Goal: Task Accomplishment & Management: Manage account settings

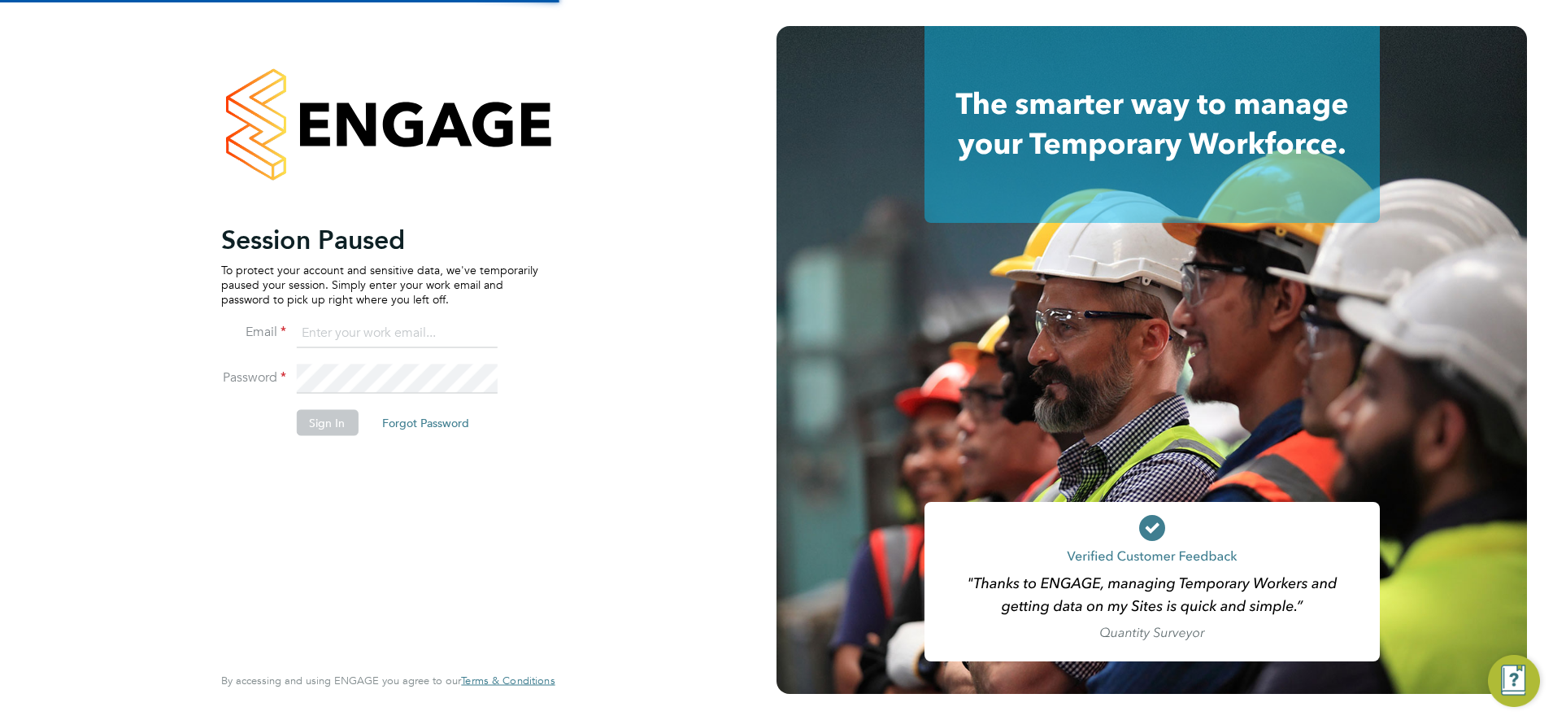
type input "[PERSON_NAME][EMAIL_ADDRESS][PERSON_NAME][DOMAIN_NAME]"
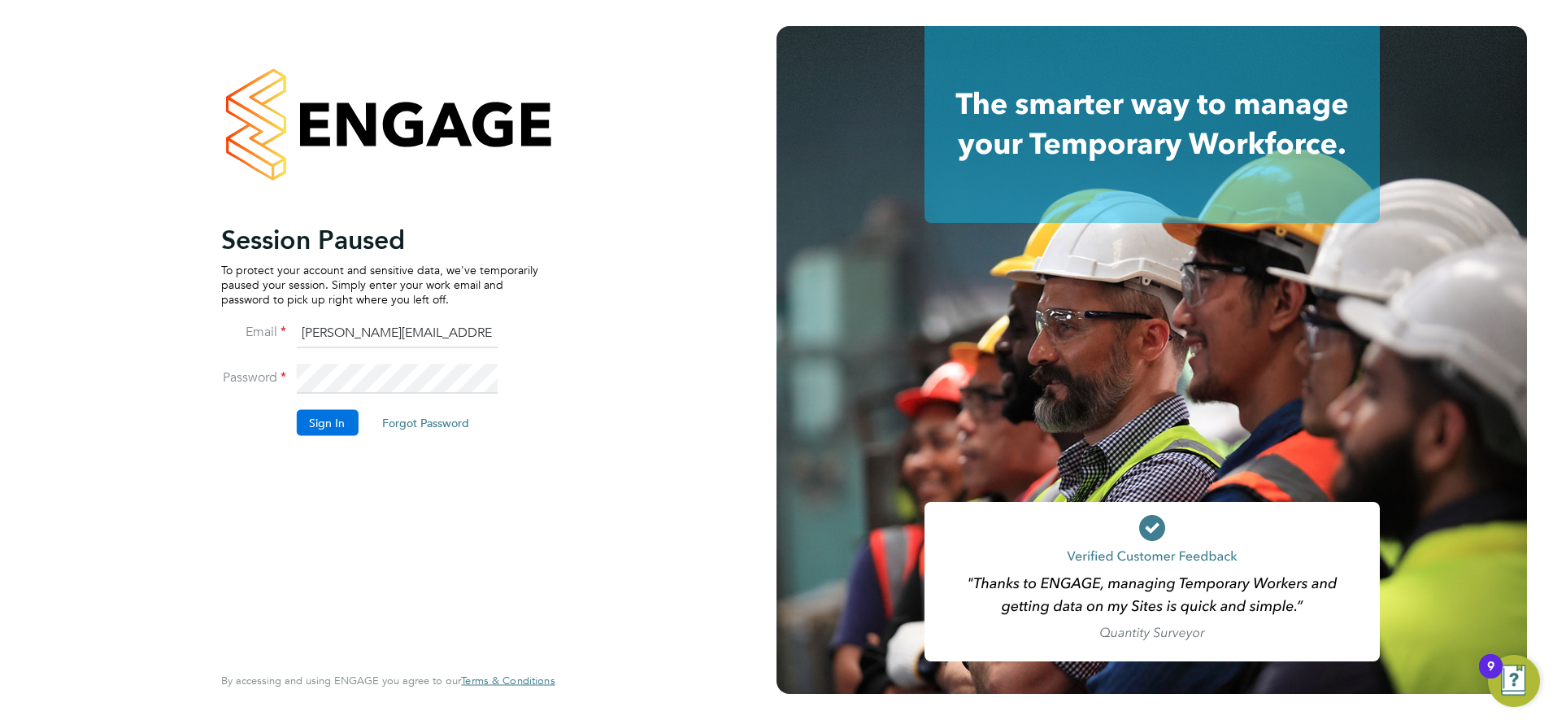
click at [329, 433] on button "Sign In" at bounding box center [327, 422] width 62 height 26
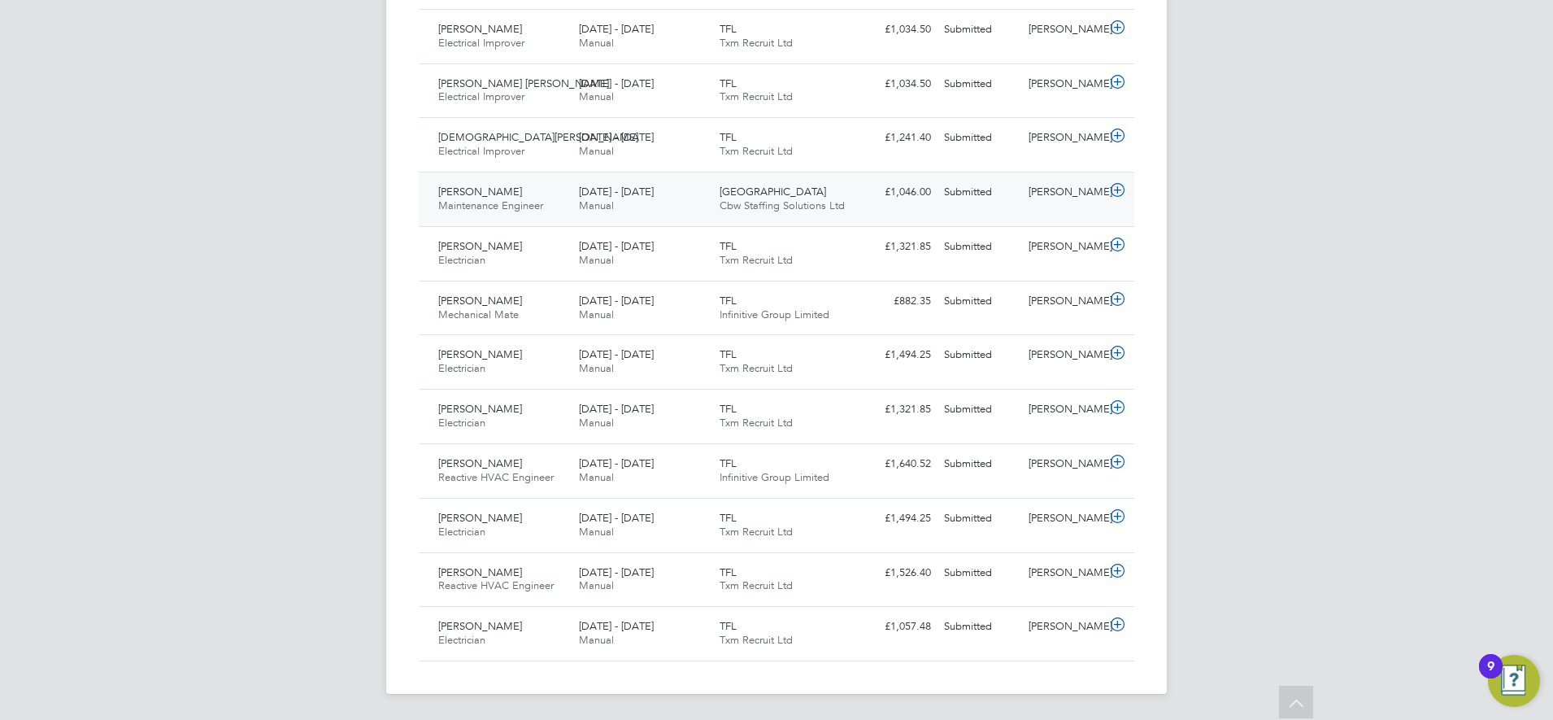
click at [865, 208] on div "Cristian-Gabriel Negut Maintenance Engineer 20 - 26 Sep 2025 20 - 26 Sep 2025 M…" at bounding box center [777, 199] width 716 height 54
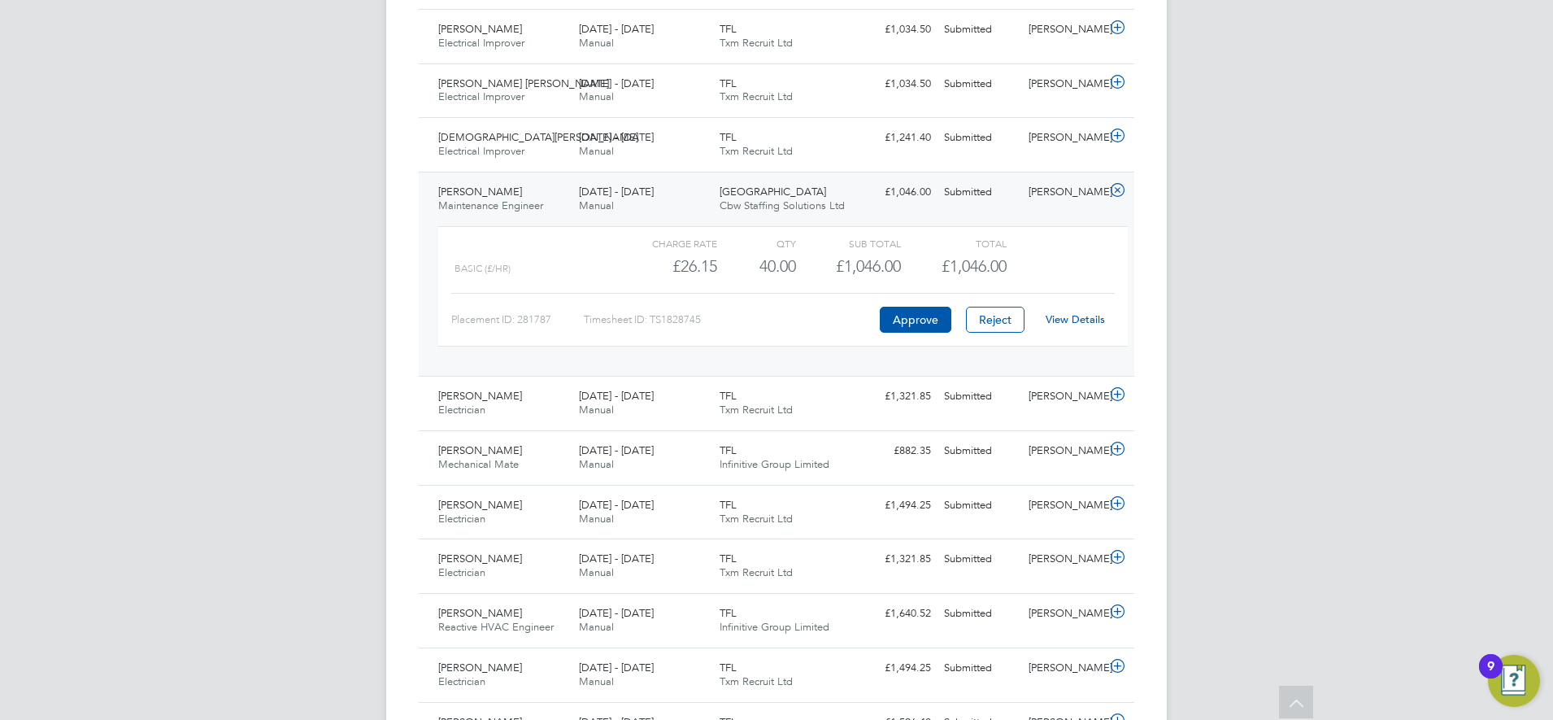
click at [691, 197] on div "20 - 26 Sep 2025 Manual" at bounding box center [643, 199] width 141 height 41
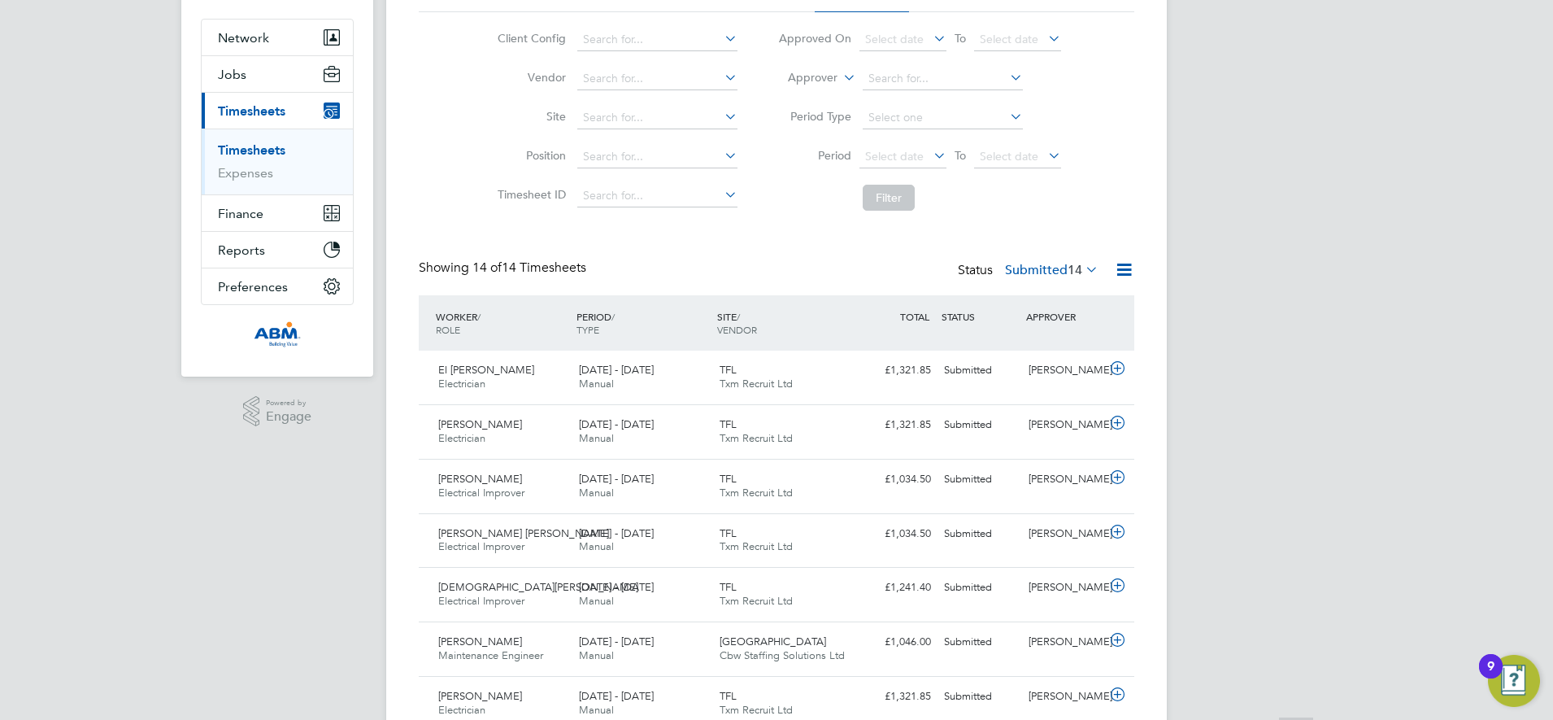
scroll to position [407, 0]
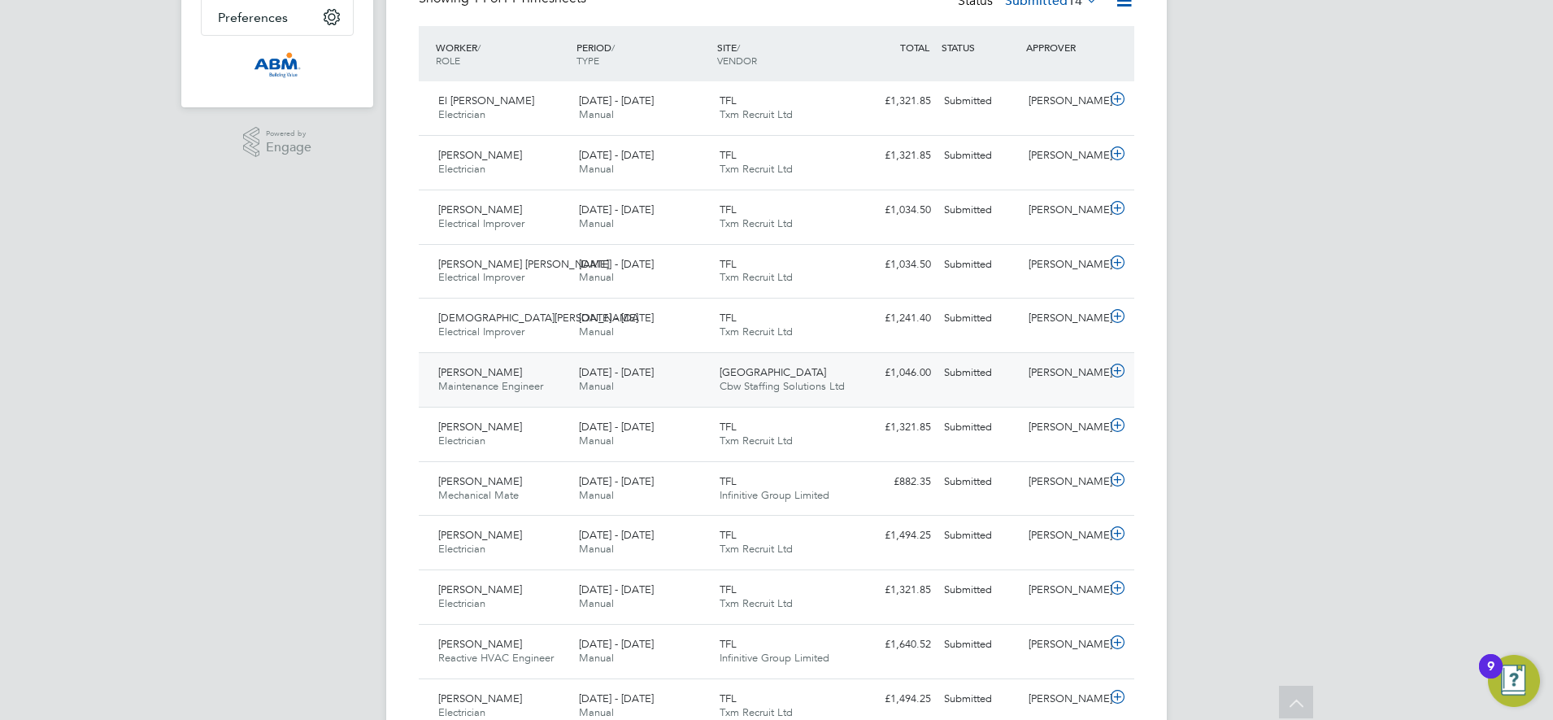
click at [868, 384] on div "£1,046.00 Submitted" at bounding box center [895, 372] width 85 height 27
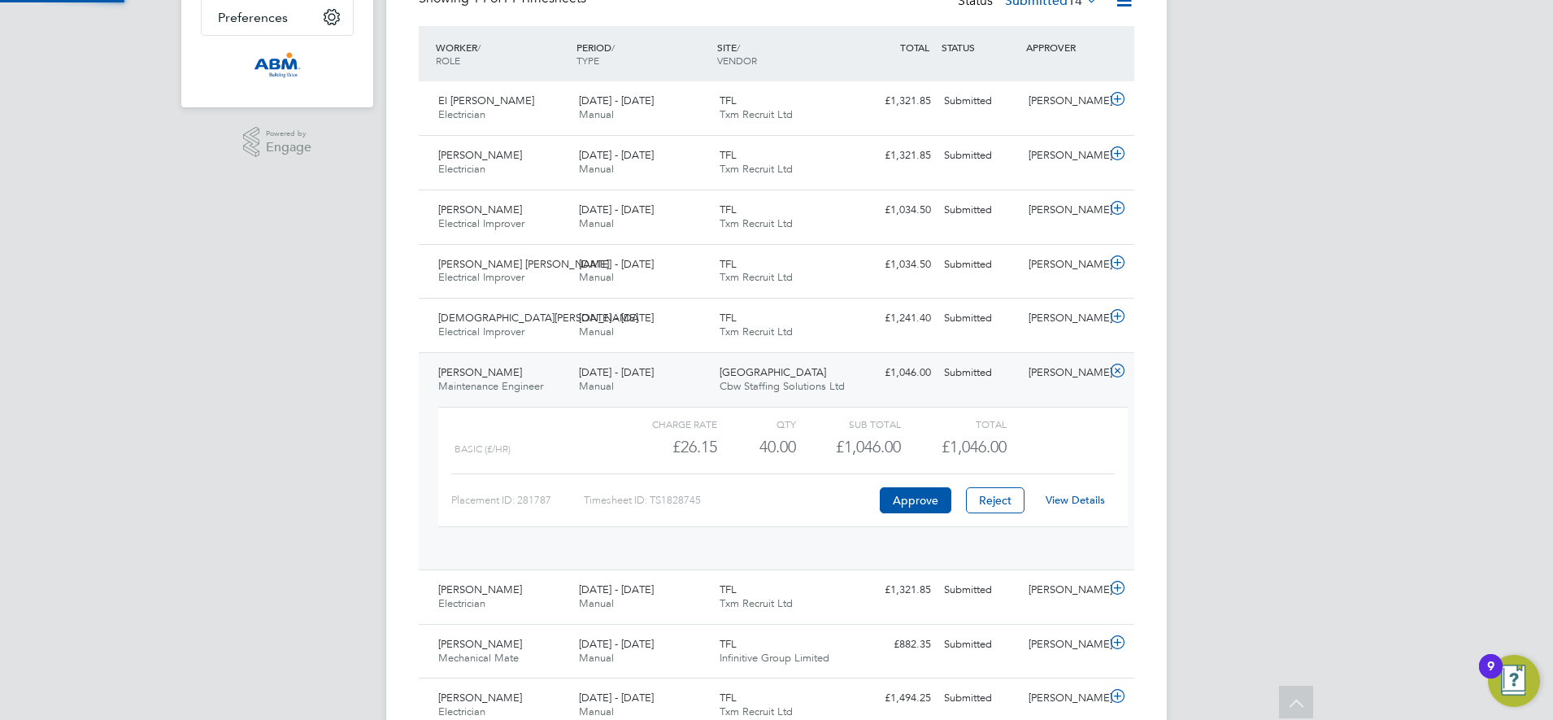
scroll to position [28, 159]
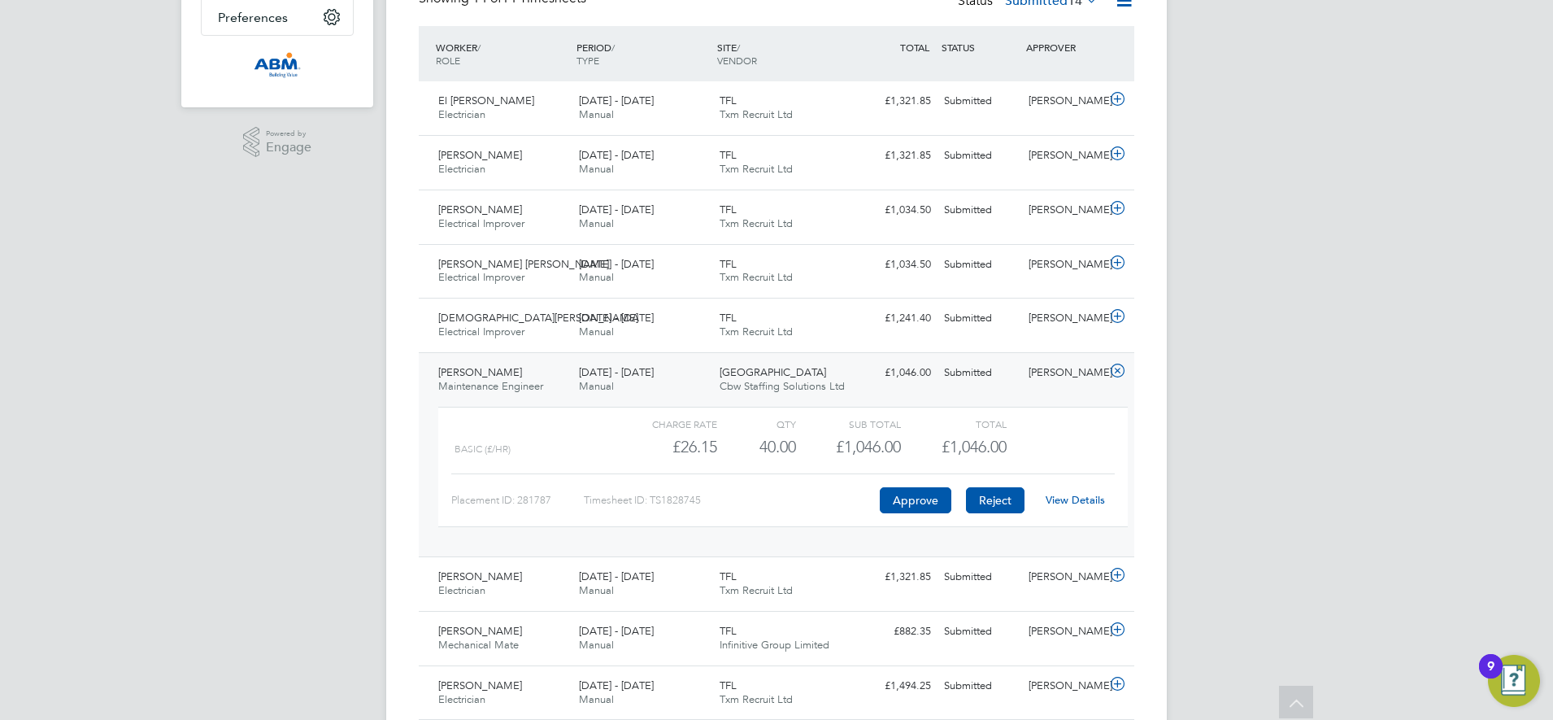
click at [999, 501] on button "Reject" at bounding box center [995, 500] width 59 height 26
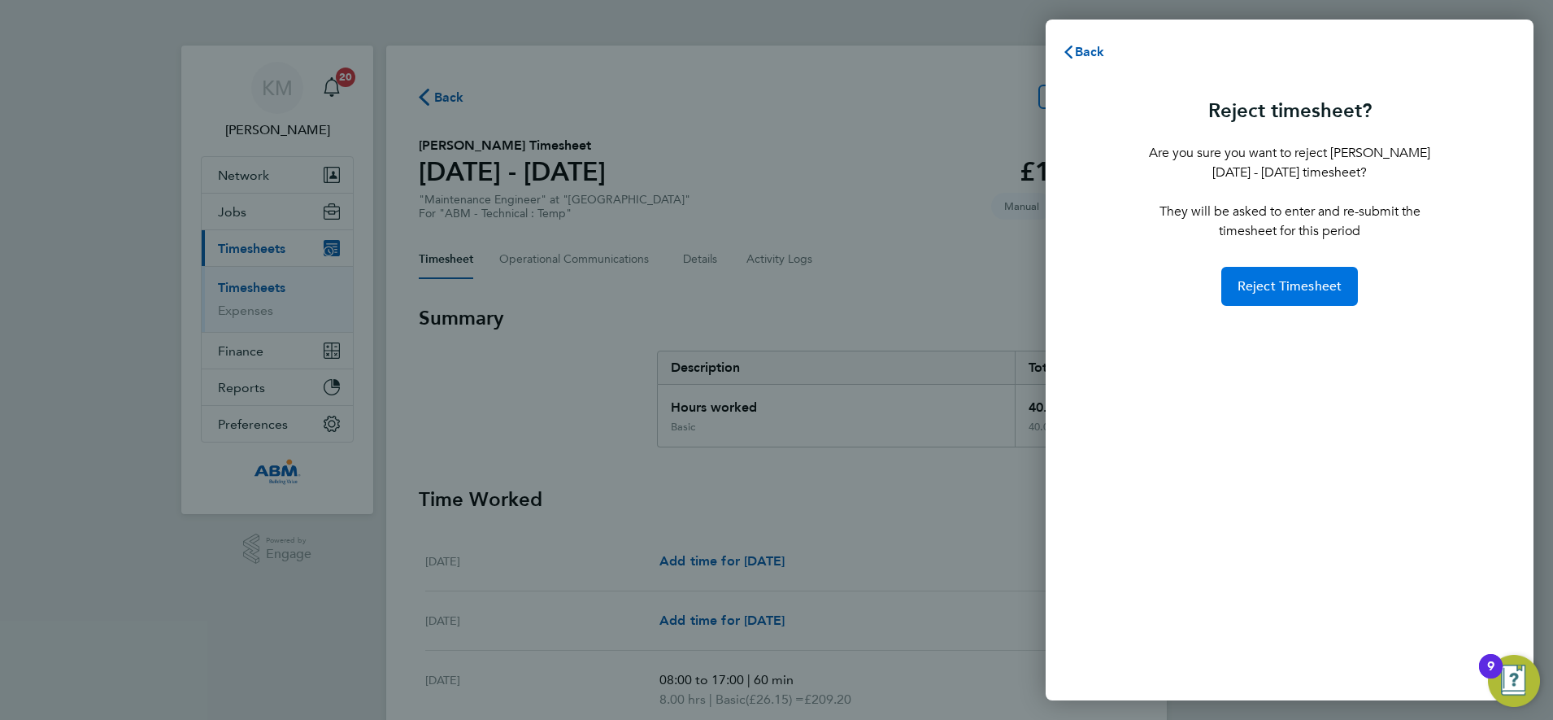
click at [1277, 293] on span "Reject Timesheet" at bounding box center [1290, 286] width 105 height 16
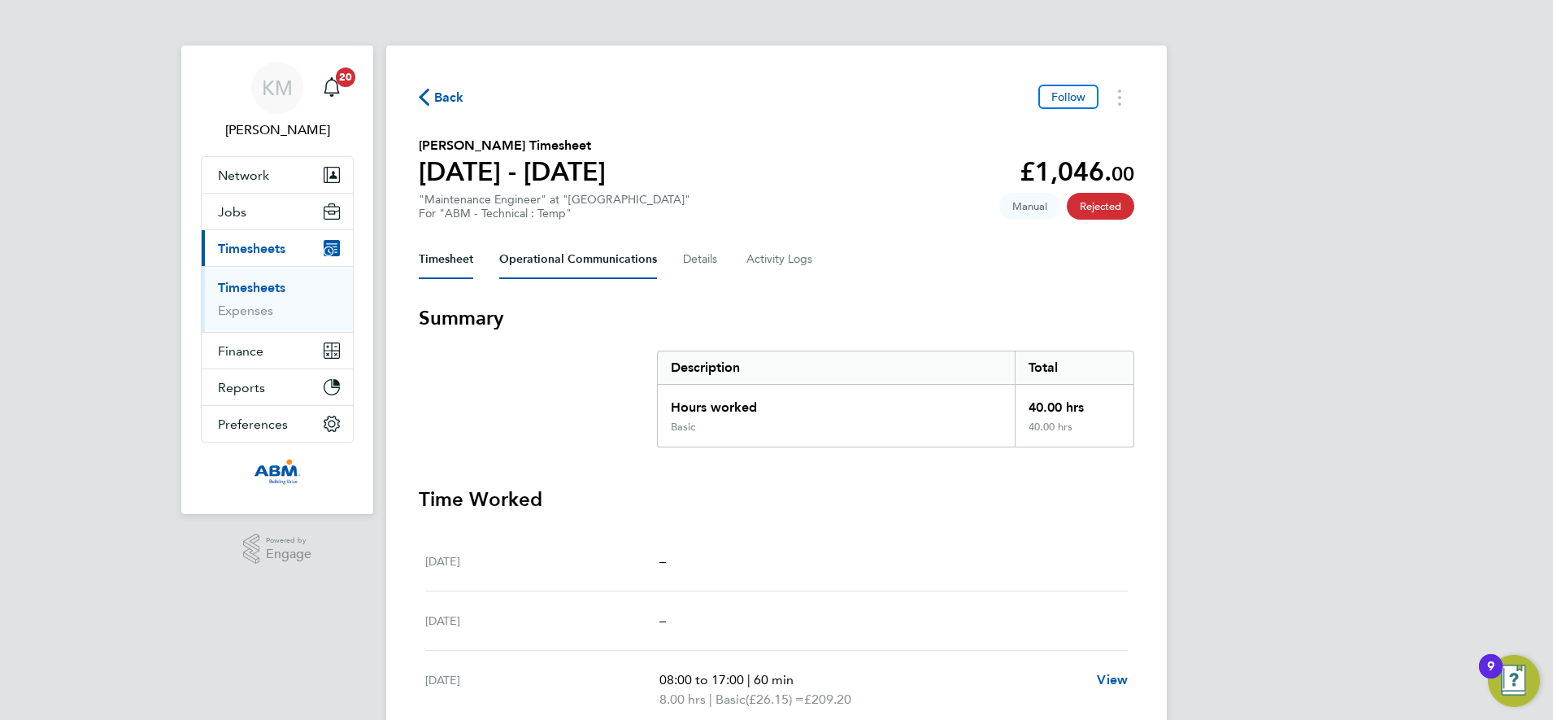
click at [544, 253] on Communications-tab "Operational Communications" at bounding box center [578, 259] width 158 height 39
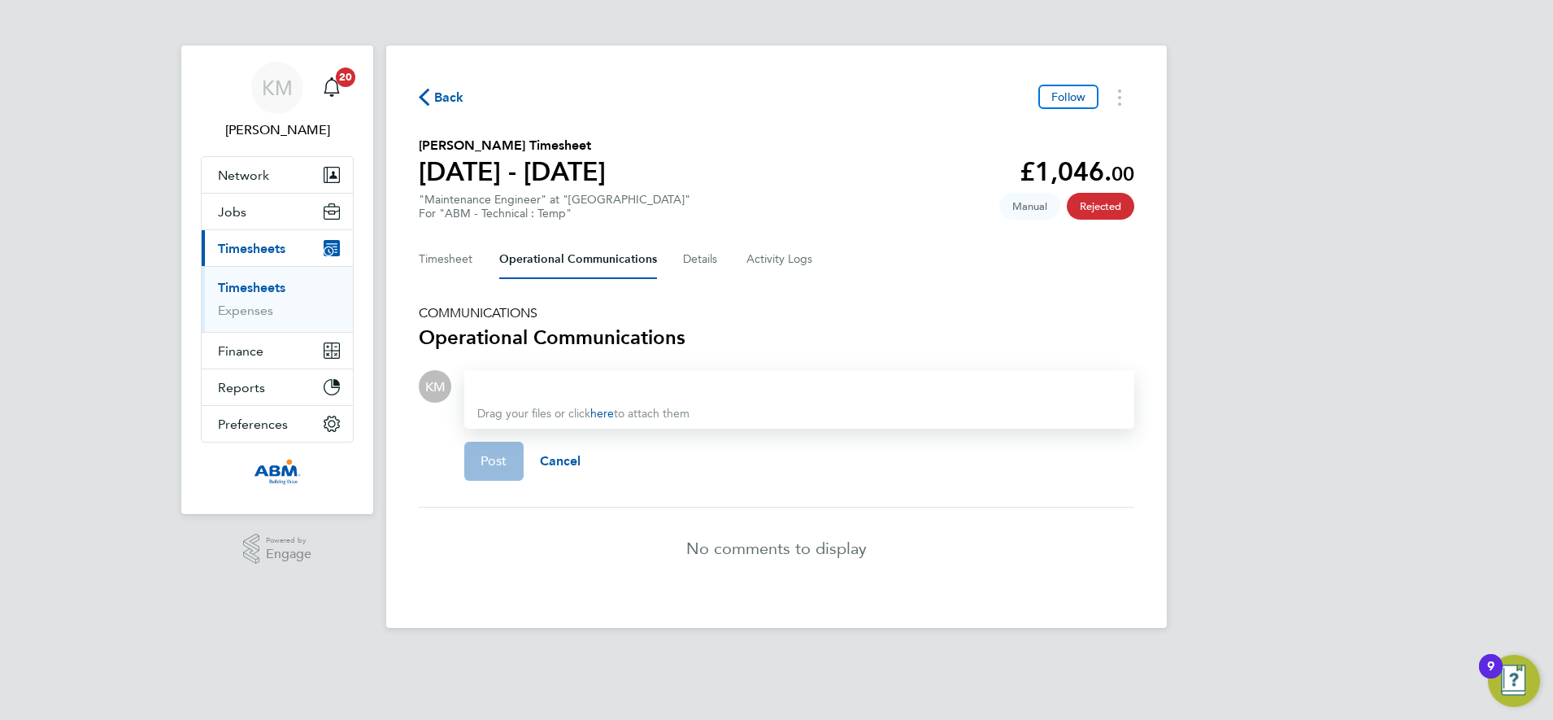
click at [509, 383] on div at bounding box center [799, 387] width 644 height 20
click at [467, 456] on button "Post" at bounding box center [493, 461] width 59 height 39
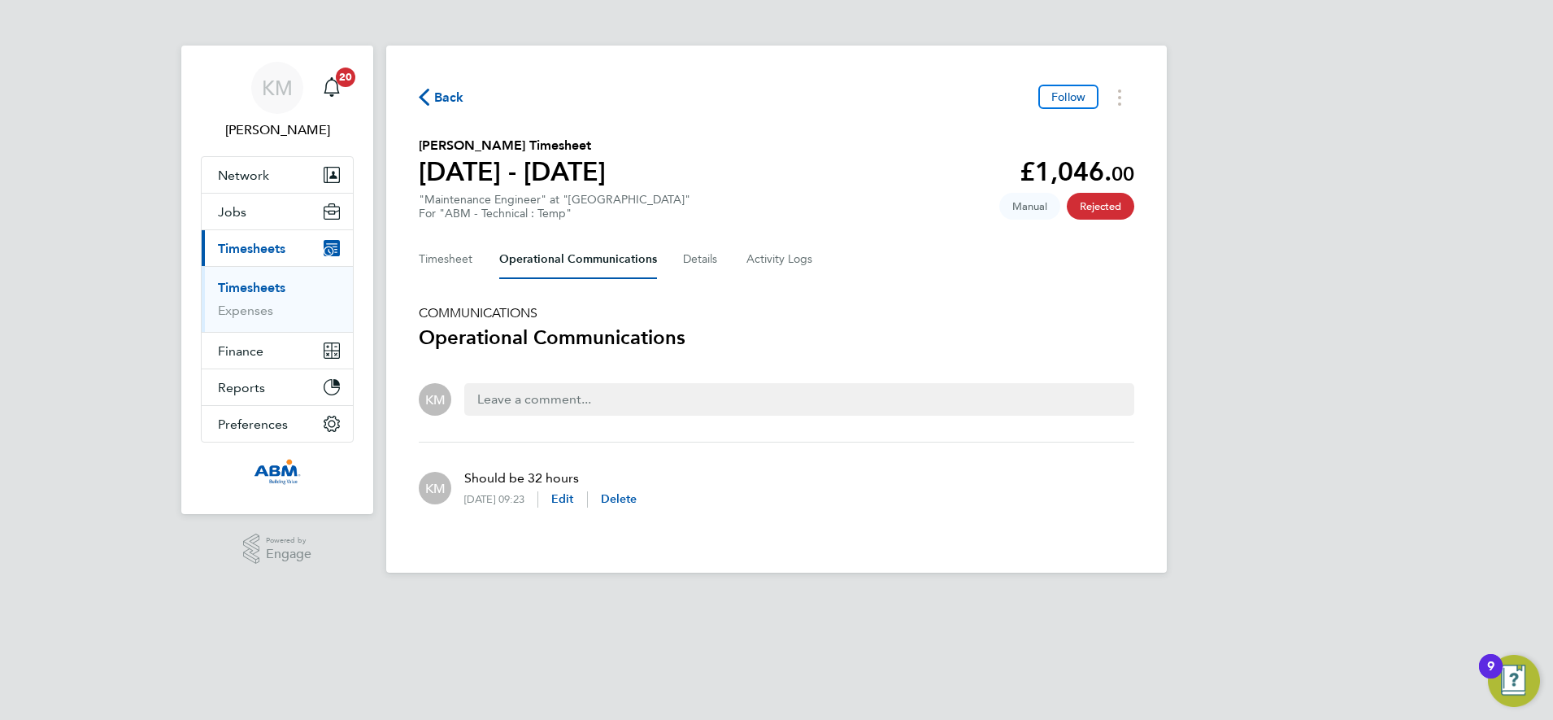
drag, startPoint x: 441, startPoint y: 92, endPoint x: 180, endPoint y: 94, distance: 261.1
click at [441, 92] on span "Back" at bounding box center [449, 98] width 30 height 20
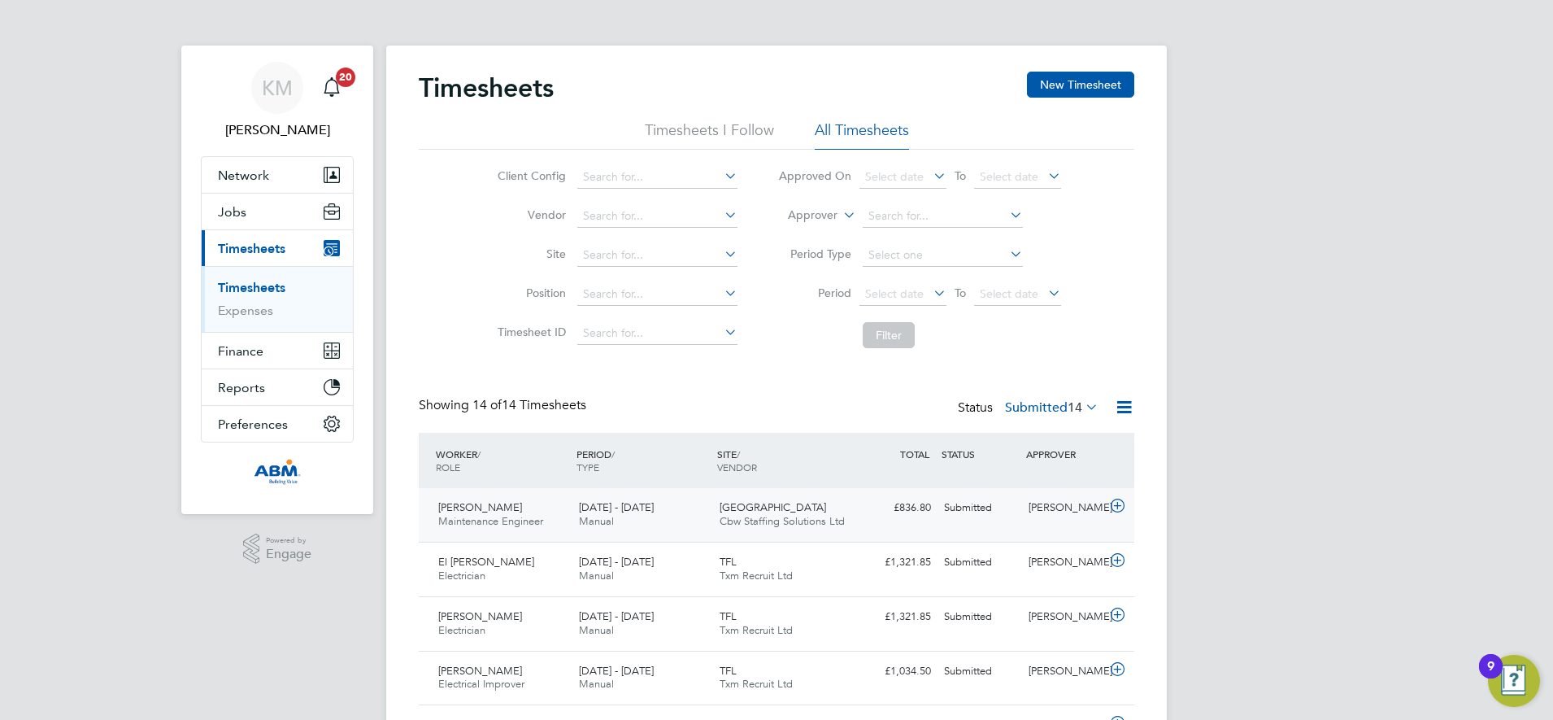
click at [882, 516] on div "£836.80 Submitted" at bounding box center [895, 507] width 85 height 27
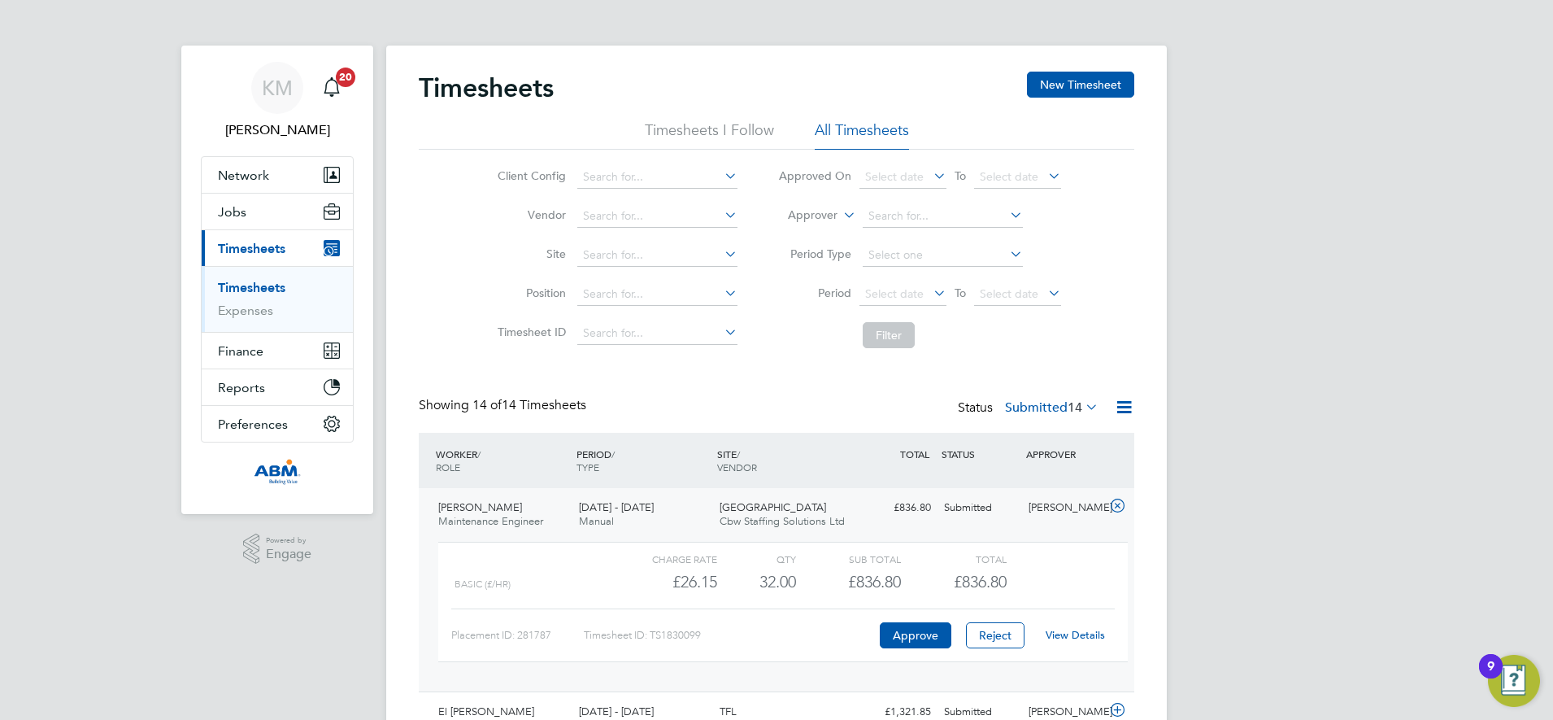
click at [855, 512] on div "£836.80 Submitted" at bounding box center [895, 507] width 85 height 27
